Goal: Information Seeking & Learning: Understand process/instructions

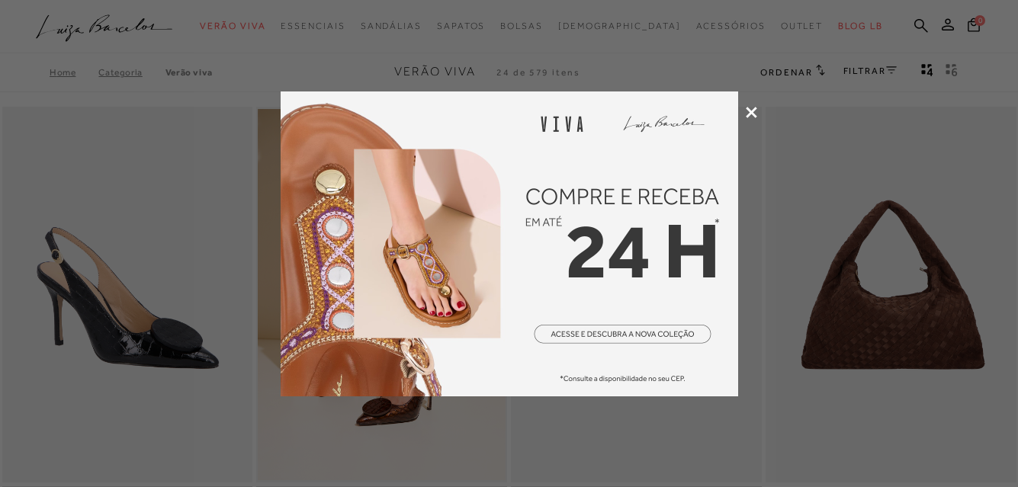
click at [753, 116] on icon at bounding box center [751, 112] width 11 height 11
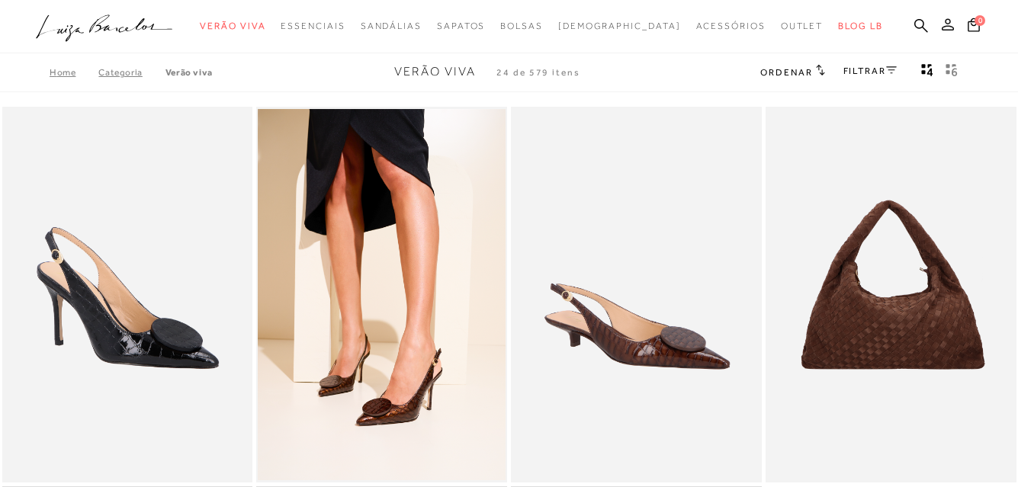
click at [951, 25] on icon at bounding box center [948, 24] width 12 height 12
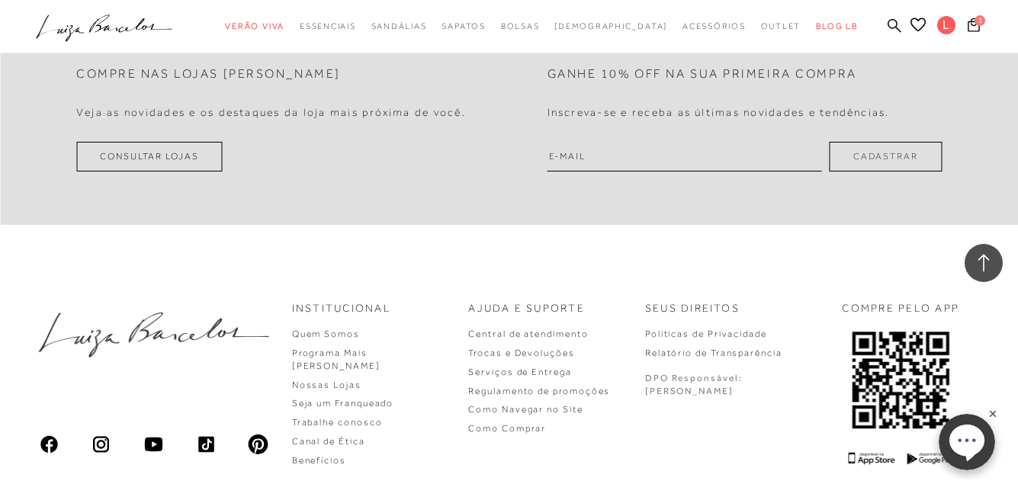
scroll to position [3279, 0]
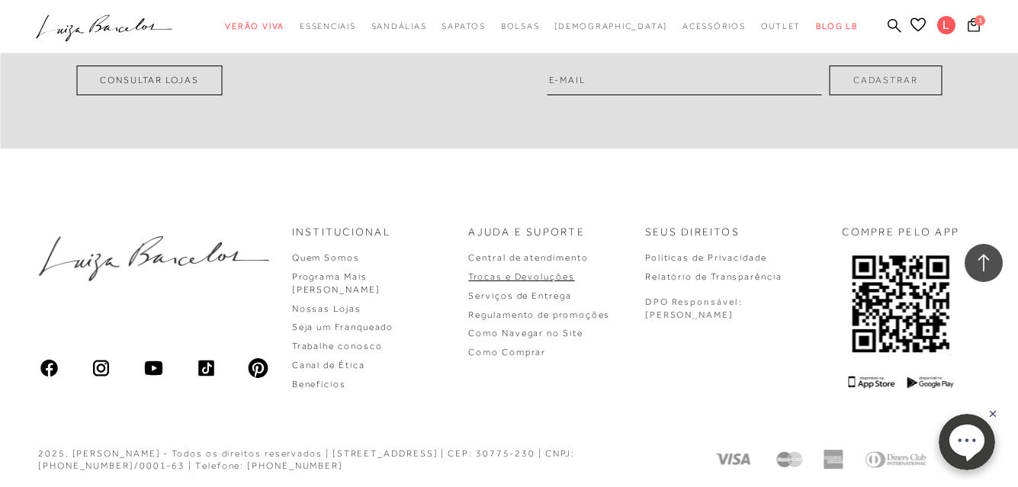
click at [558, 272] on link "Trocas e Devoluções" at bounding box center [521, 277] width 106 height 11
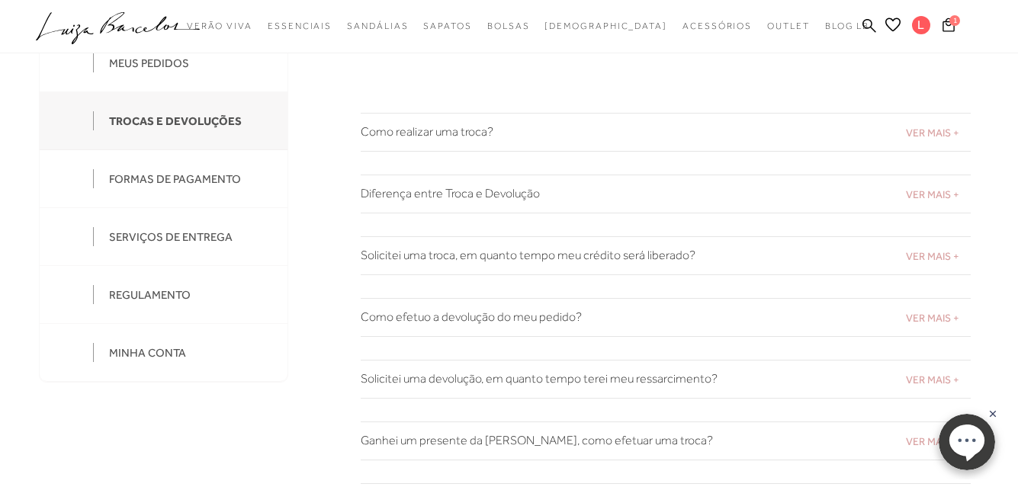
scroll to position [153, 0]
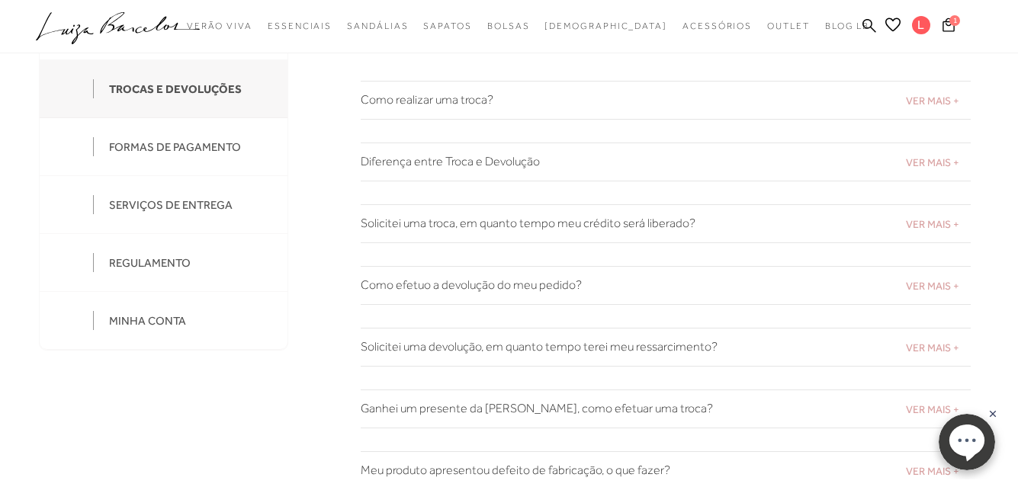
click at [517, 222] on h2 "Solicitei uma troca, em quanto tempo meu crédito será liberado?" at bounding box center [666, 224] width 610 height 14
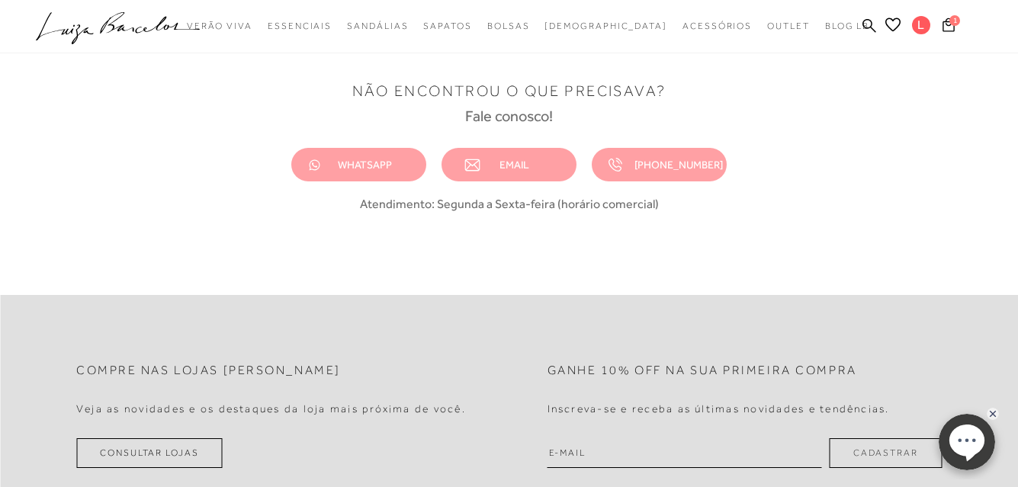
scroll to position [839, 0]
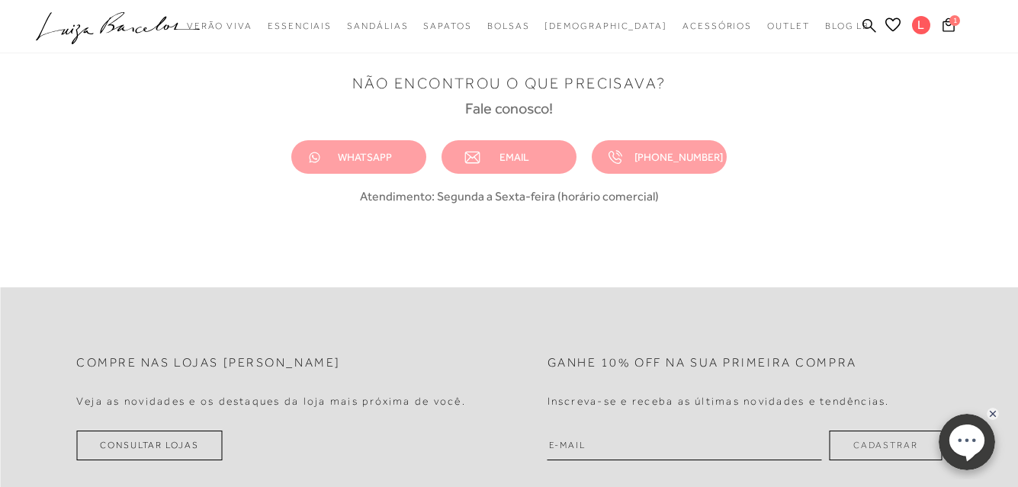
click at [361, 156] on span "WHATSAPP" at bounding box center [365, 157] width 54 height 12
click at [532, 153] on link "EMAIL" at bounding box center [509, 157] width 135 height 34
click at [516, 156] on span "EMAIL" at bounding box center [515, 157] width 30 height 12
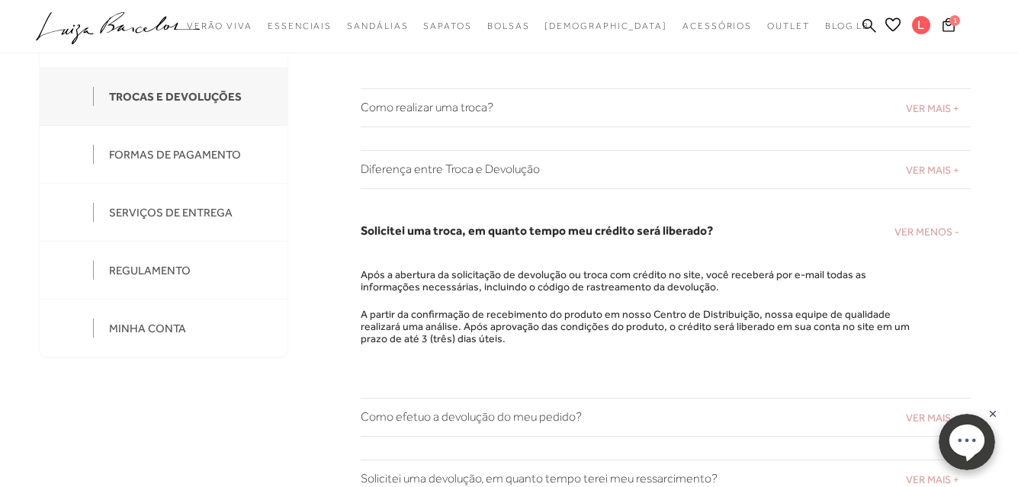
scroll to position [0, 0]
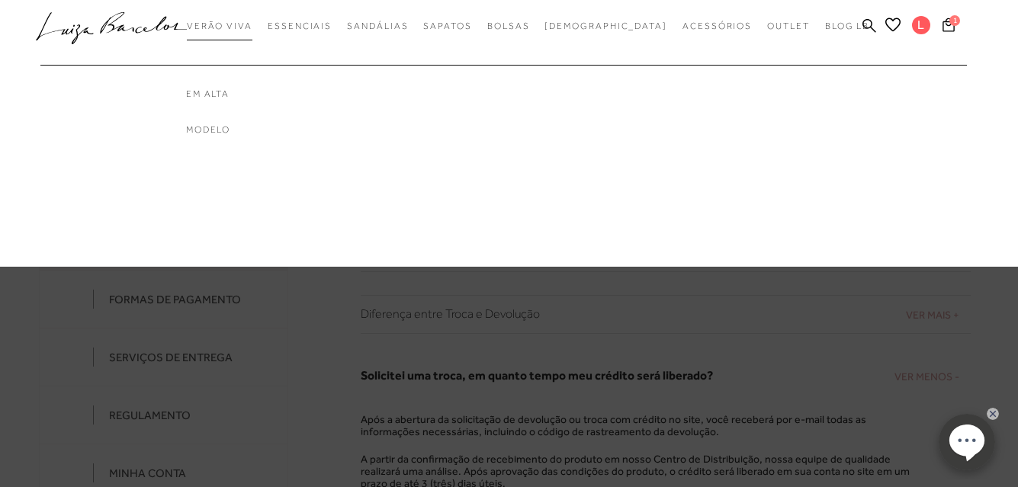
click at [252, 27] on span "Verão Viva" at bounding box center [220, 26] width 66 height 11
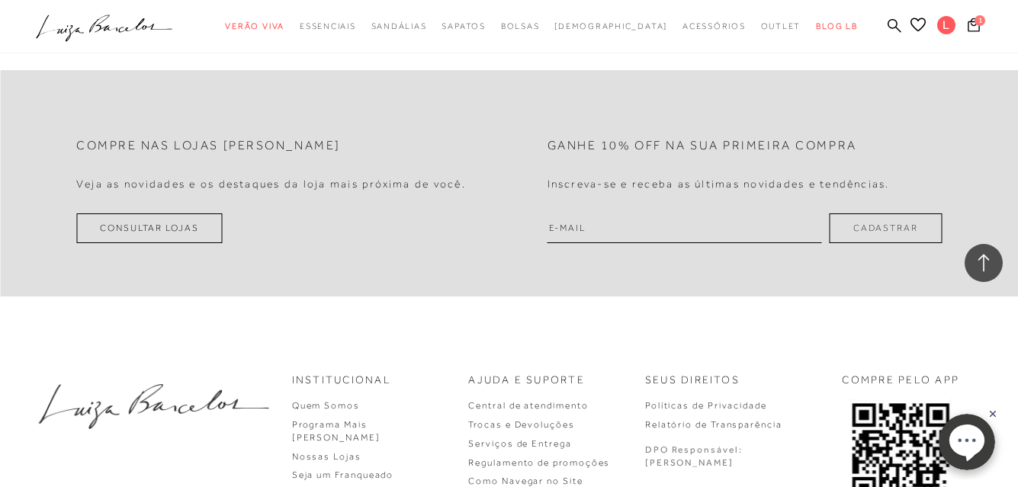
scroll to position [2977, 0]
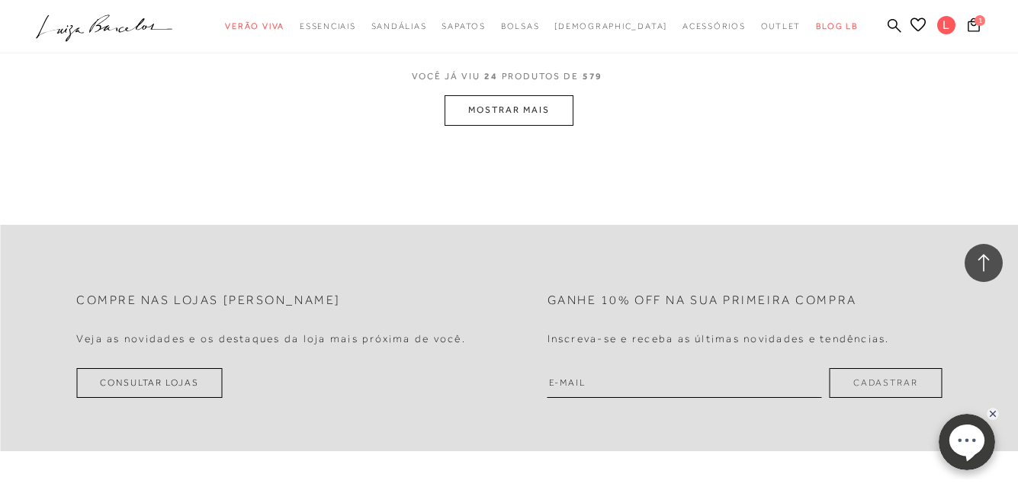
click at [506, 106] on button "MOSTRAR MAIS" at bounding box center [509, 110] width 128 height 30
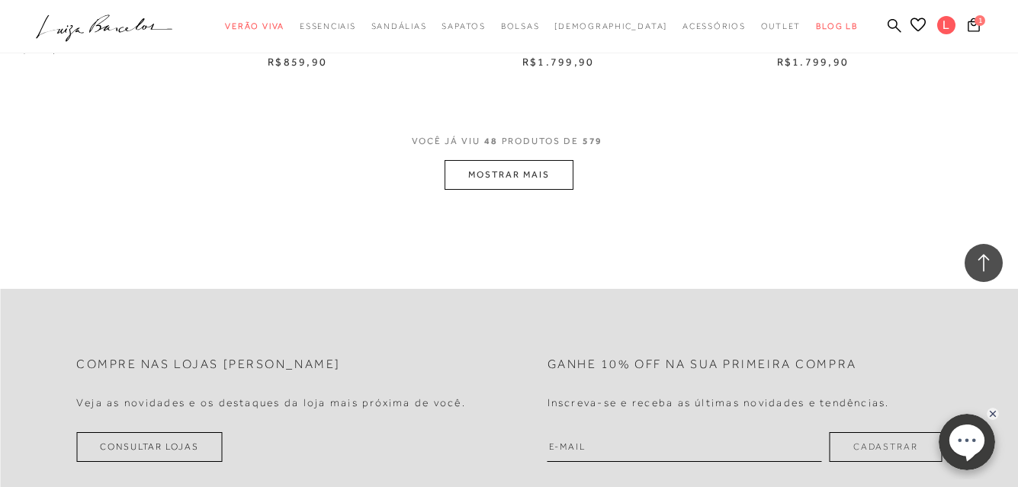
scroll to position [5798, 0]
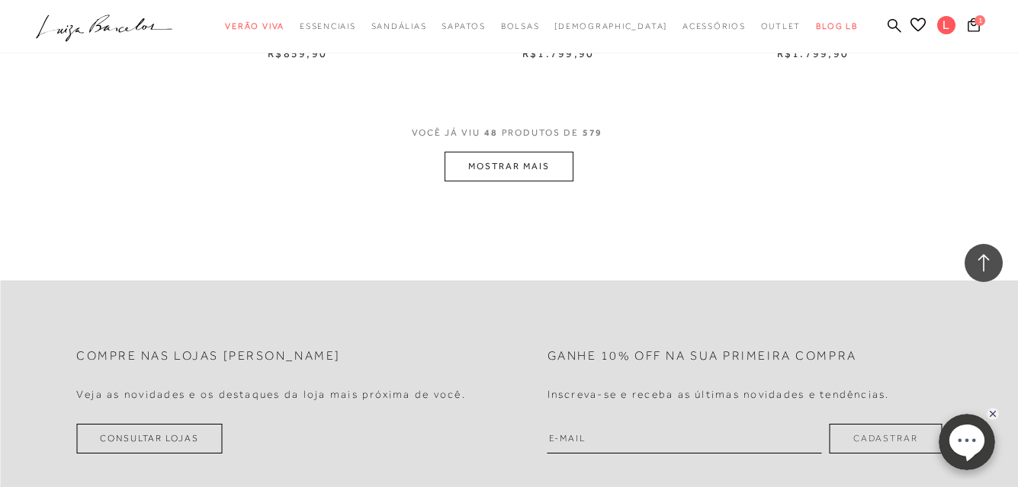
click at [488, 164] on button "MOSTRAR MAIS" at bounding box center [509, 167] width 128 height 30
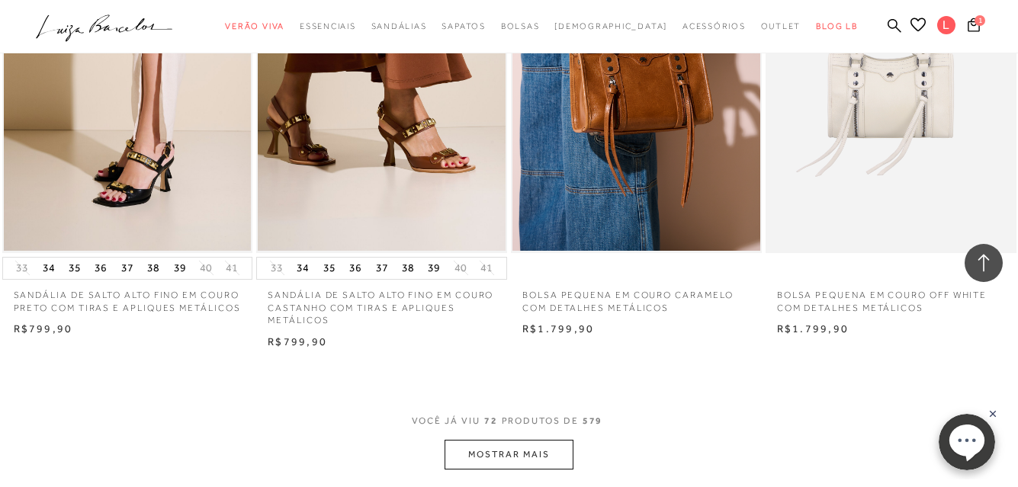
scroll to position [8468, 0]
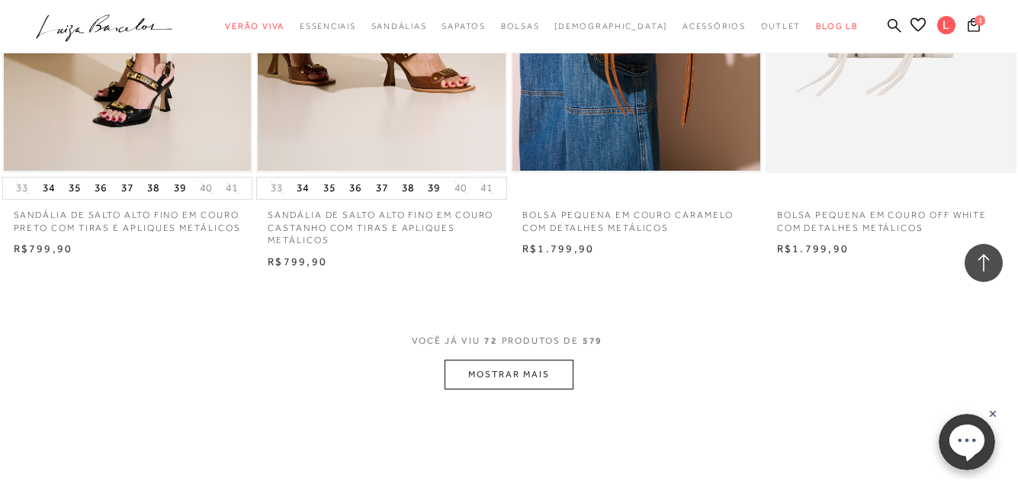
click at [480, 374] on button "MOSTRAR MAIS" at bounding box center [509, 375] width 128 height 30
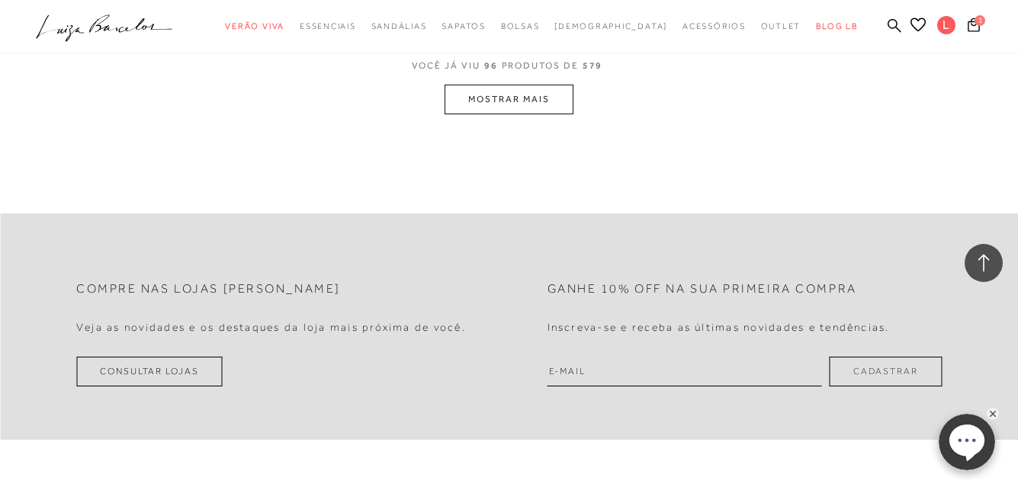
scroll to position [11595, 0]
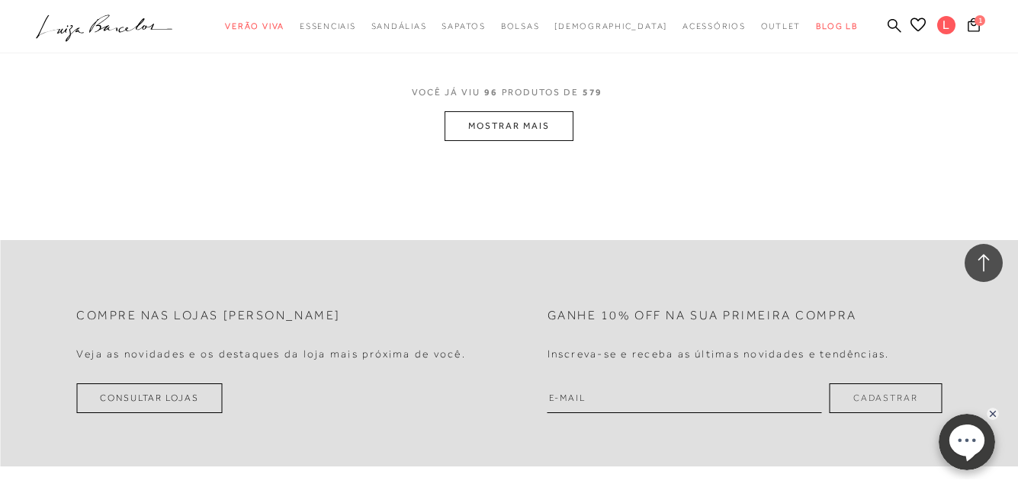
click at [516, 135] on button "MOSTRAR MAIS" at bounding box center [509, 126] width 128 height 30
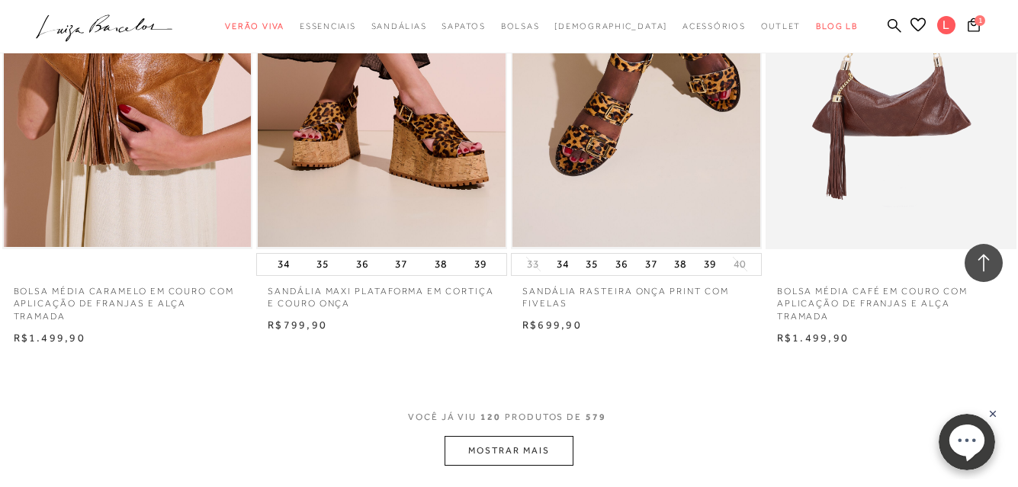
scroll to position [14188, 0]
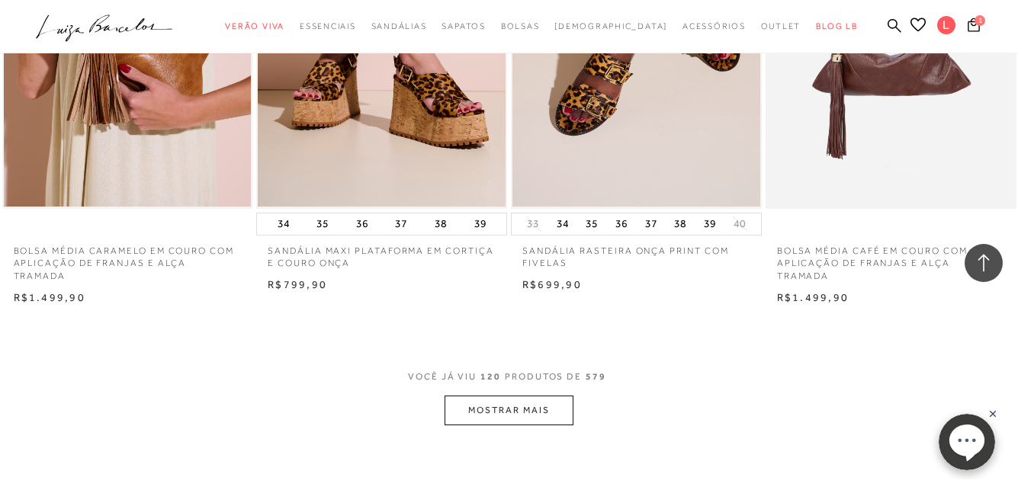
click at [510, 413] on button "MOSTRAR MAIS" at bounding box center [509, 411] width 128 height 30
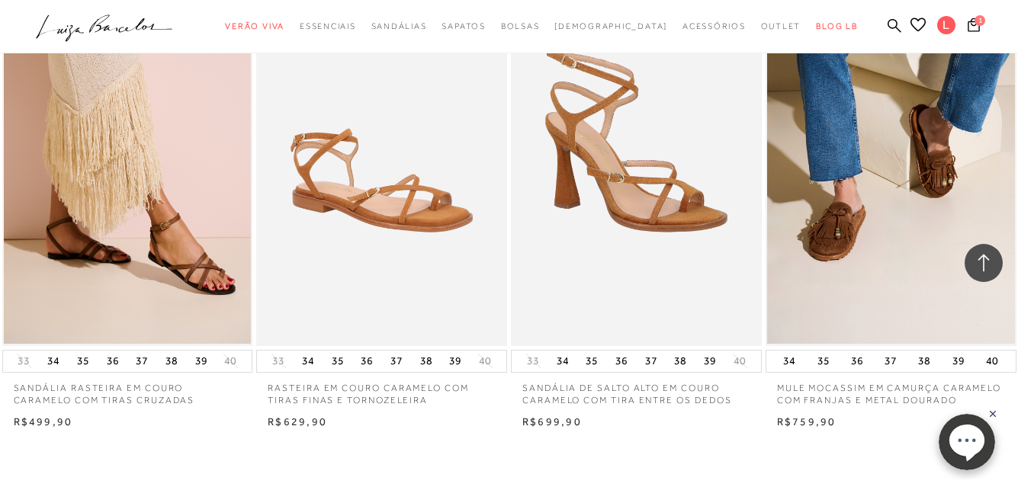
scroll to position [17086, 0]
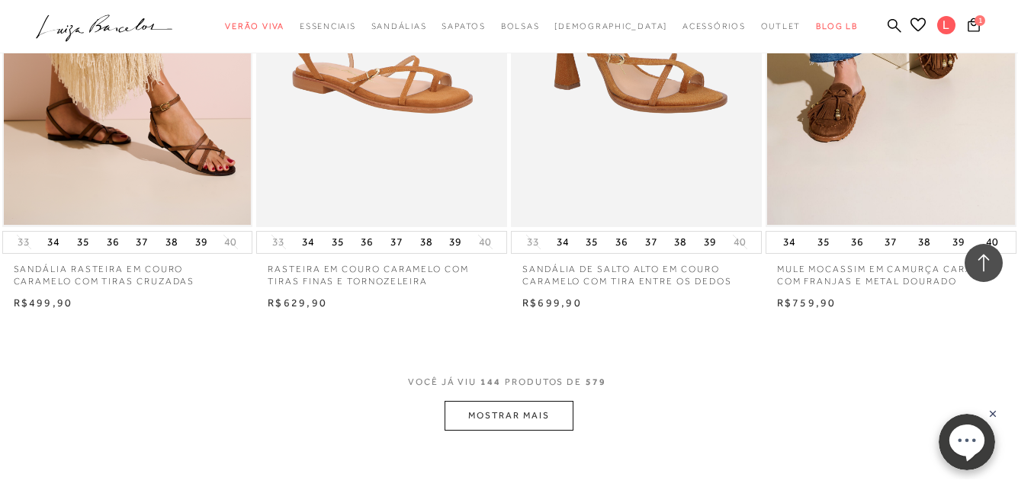
click at [504, 418] on button "MOSTRAR MAIS" at bounding box center [509, 416] width 128 height 30
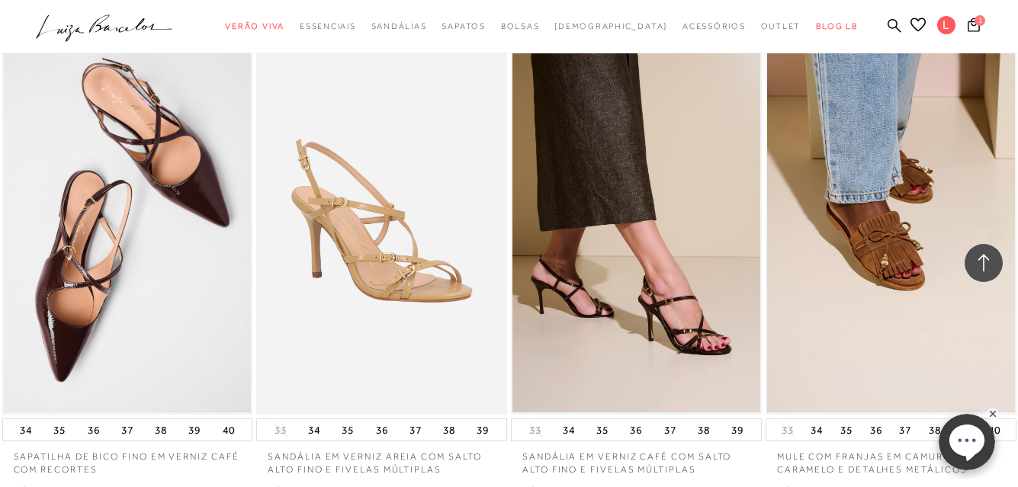
scroll to position [18306, 0]
